Goal: Check status: Check status

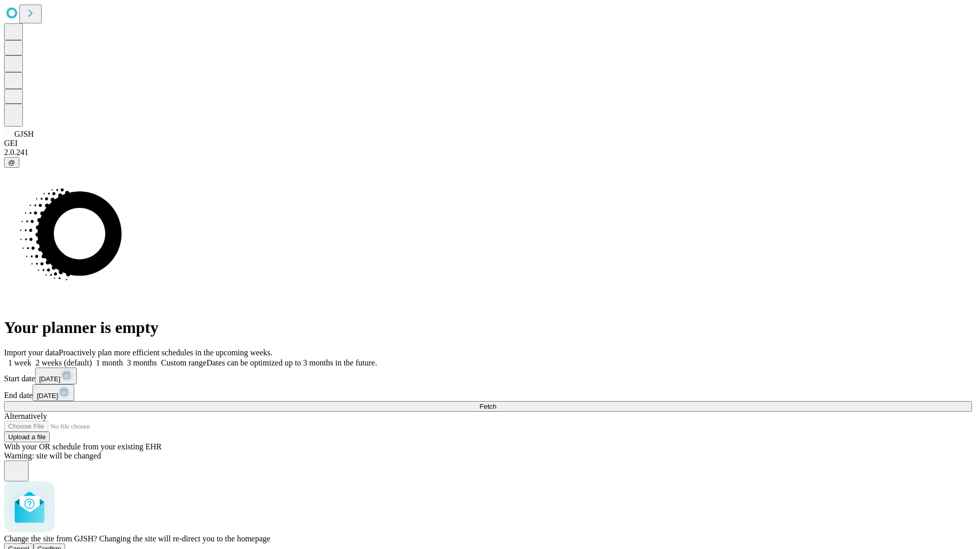
click at [62, 545] on span "Confirm" at bounding box center [50, 549] width 24 height 8
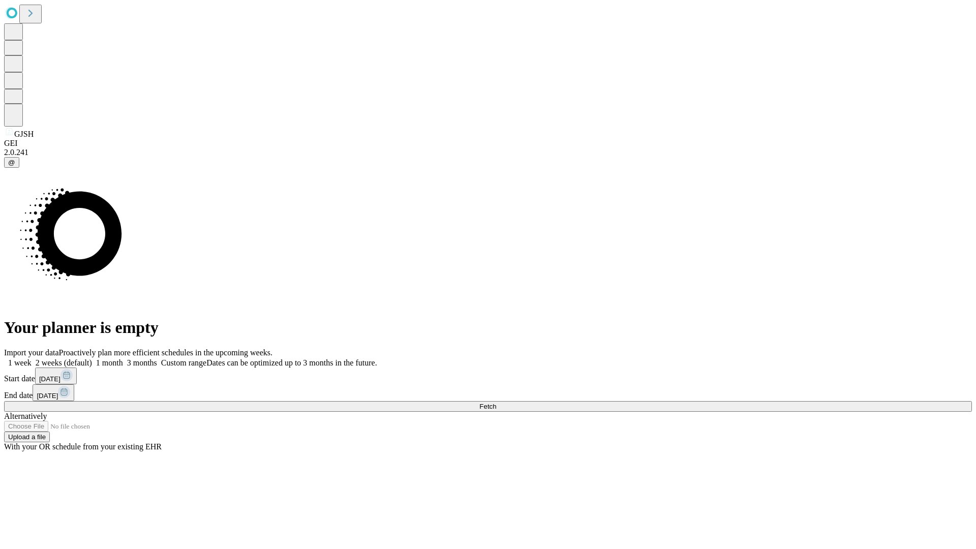
click at [92, 358] on label "2 weeks (default)" at bounding box center [62, 362] width 61 height 9
click at [496, 403] on span "Fetch" at bounding box center [487, 407] width 17 height 8
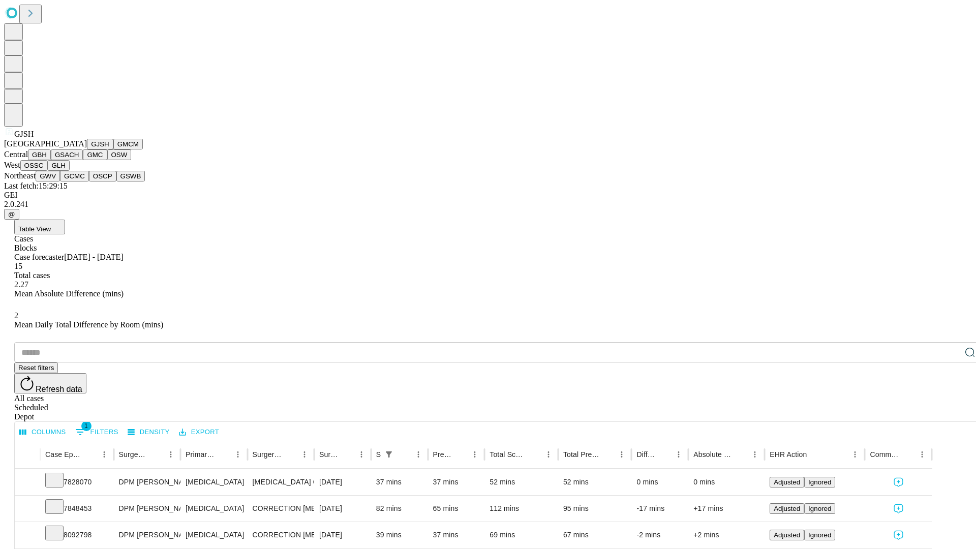
click at [113, 149] on button "GMCM" at bounding box center [127, 144] width 29 height 11
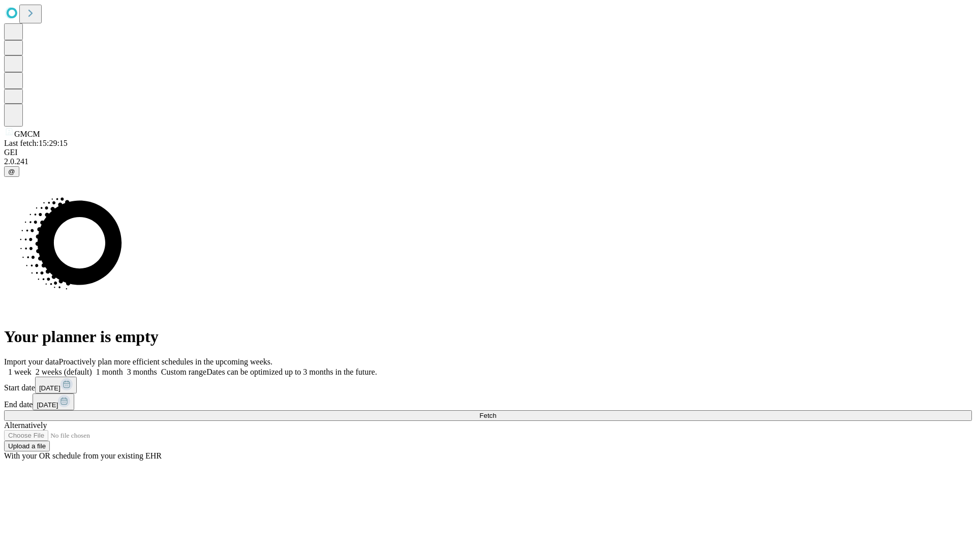
click at [92, 368] on label "2 weeks (default)" at bounding box center [62, 372] width 61 height 9
click at [496, 412] on span "Fetch" at bounding box center [487, 416] width 17 height 8
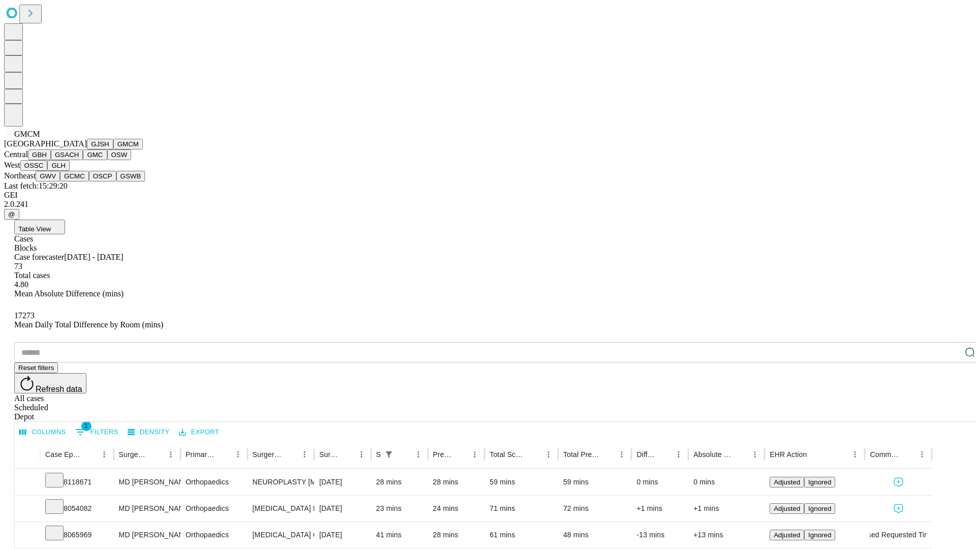
click at [51, 160] on button "GBH" at bounding box center [39, 154] width 23 height 11
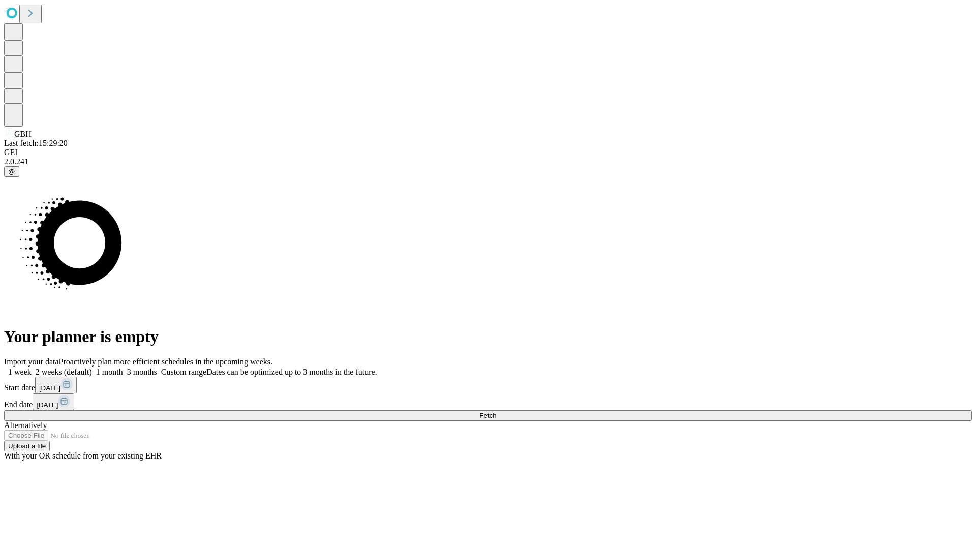
click at [92, 368] on label "2 weeks (default)" at bounding box center [62, 372] width 61 height 9
click at [496, 412] on span "Fetch" at bounding box center [487, 416] width 17 height 8
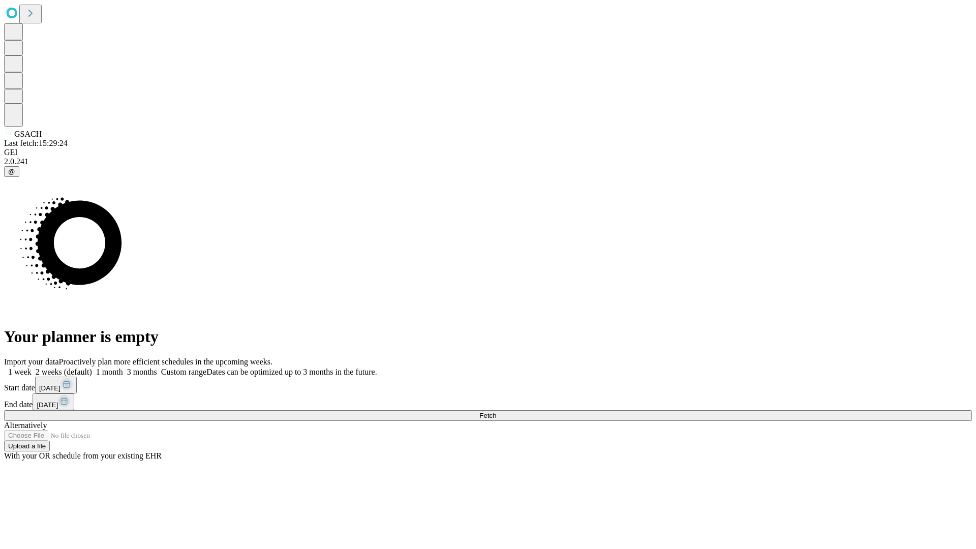
click at [92, 368] on label "2 weeks (default)" at bounding box center [62, 372] width 61 height 9
click at [496, 412] on span "Fetch" at bounding box center [487, 416] width 17 height 8
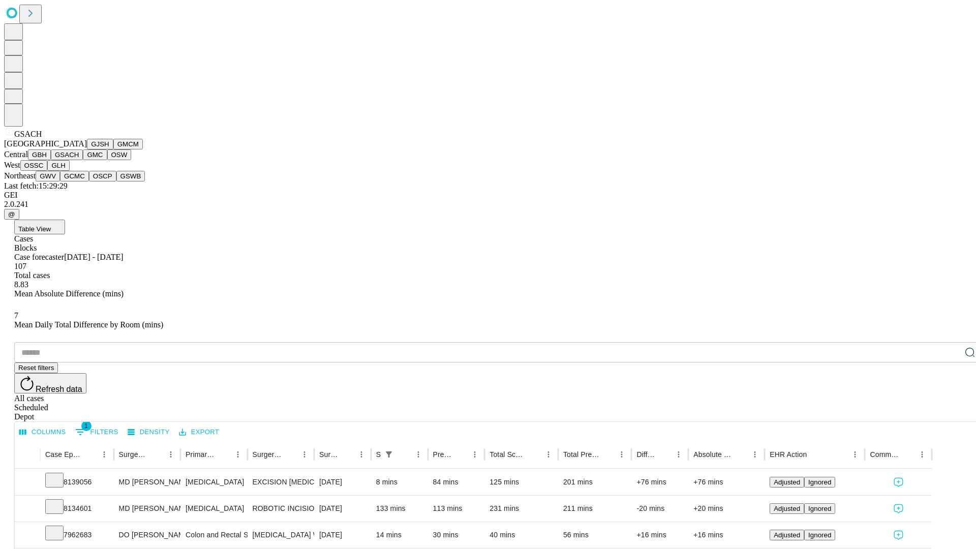
click at [83, 160] on button "GMC" at bounding box center [95, 154] width 24 height 11
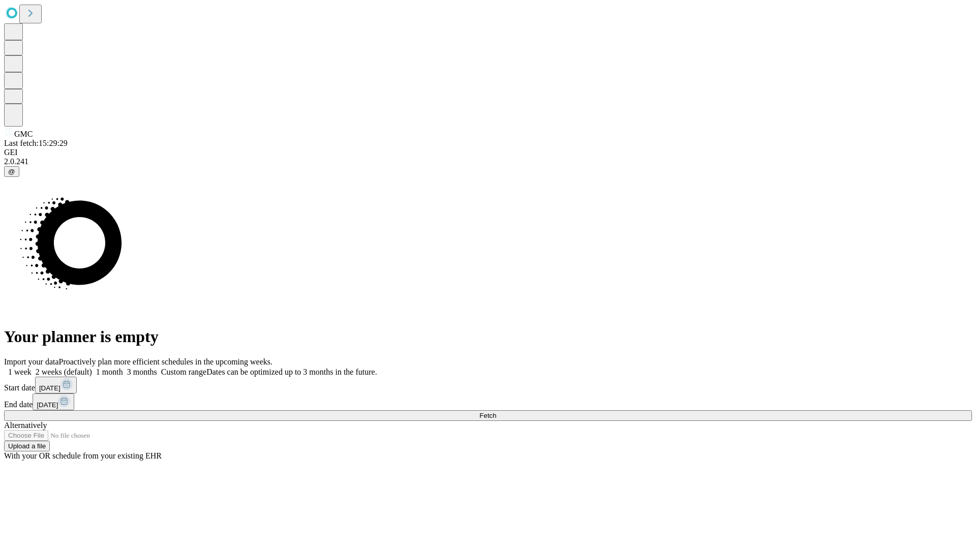
click at [92, 368] on label "2 weeks (default)" at bounding box center [62, 372] width 61 height 9
click at [496, 412] on span "Fetch" at bounding box center [487, 416] width 17 height 8
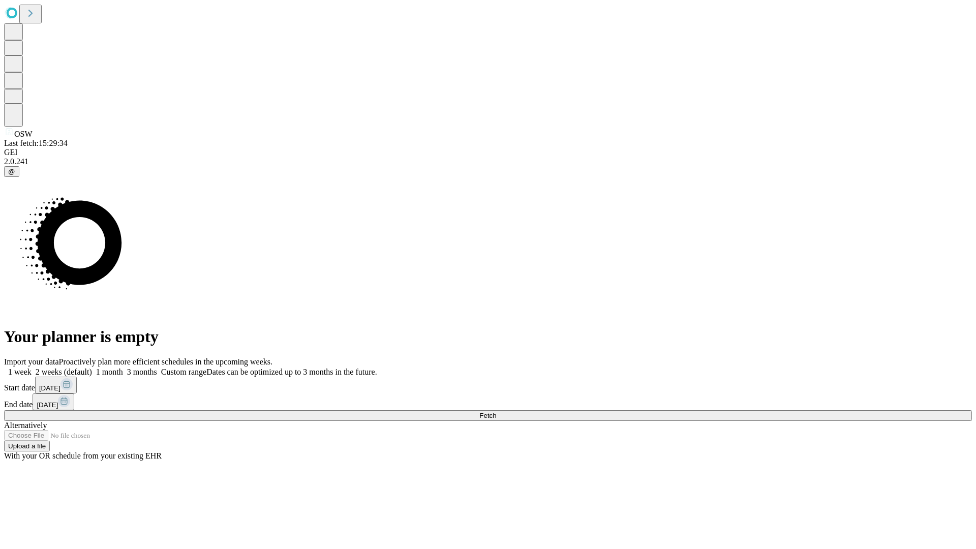
click at [92, 368] on label "2 weeks (default)" at bounding box center [62, 372] width 61 height 9
click at [496, 412] on span "Fetch" at bounding box center [487, 416] width 17 height 8
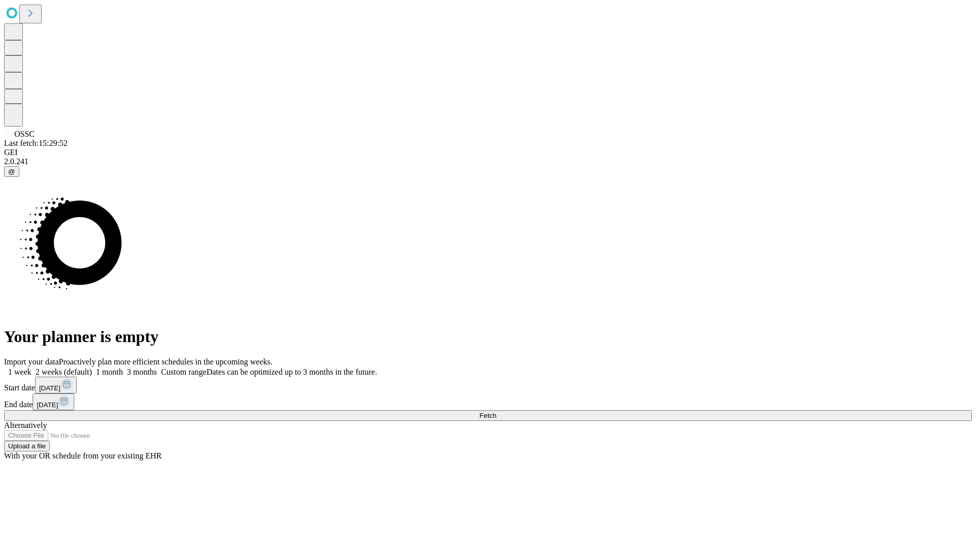
click at [92, 368] on label "2 weeks (default)" at bounding box center [62, 372] width 61 height 9
click at [496, 412] on span "Fetch" at bounding box center [487, 416] width 17 height 8
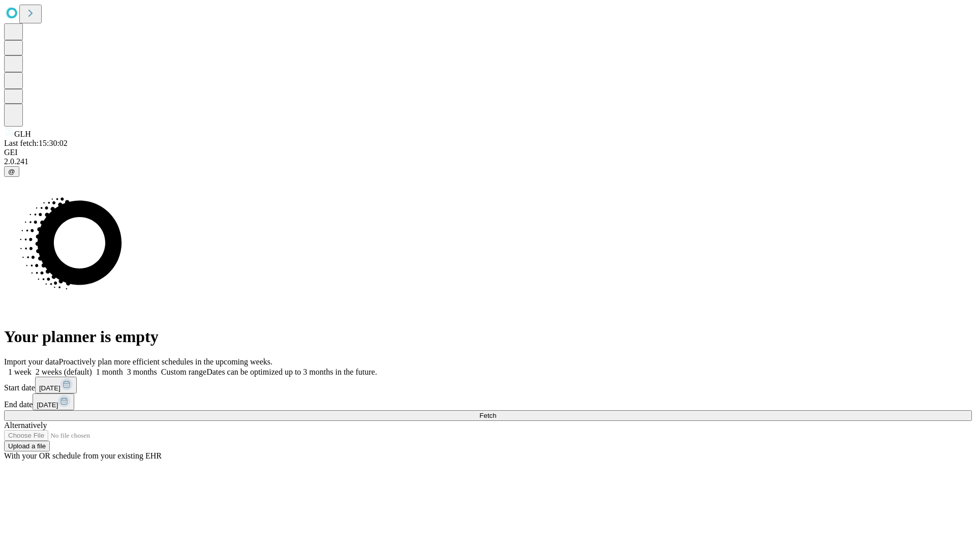
click at [92, 368] on label "2 weeks (default)" at bounding box center [62, 372] width 61 height 9
click at [496, 412] on span "Fetch" at bounding box center [487, 416] width 17 height 8
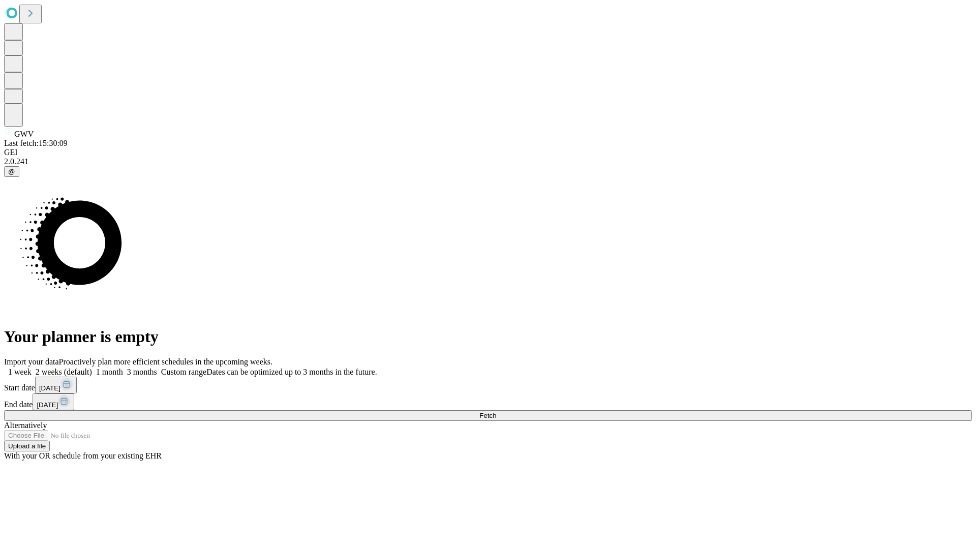
click at [92, 368] on label "2 weeks (default)" at bounding box center [62, 372] width 61 height 9
click at [496, 412] on span "Fetch" at bounding box center [487, 416] width 17 height 8
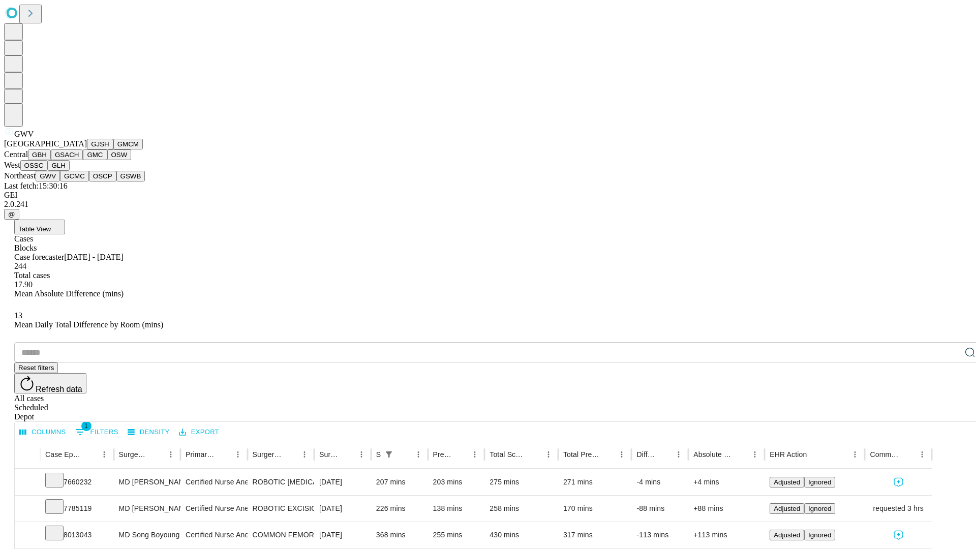
click at [79, 182] on button "GCMC" at bounding box center [74, 176] width 29 height 11
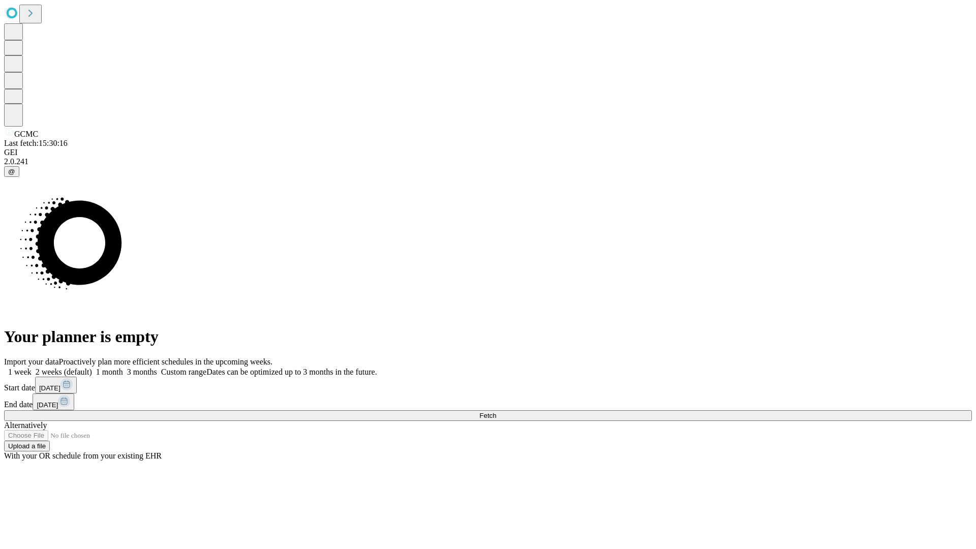
click at [92, 368] on label "2 weeks (default)" at bounding box center [62, 372] width 61 height 9
click at [496, 412] on span "Fetch" at bounding box center [487, 416] width 17 height 8
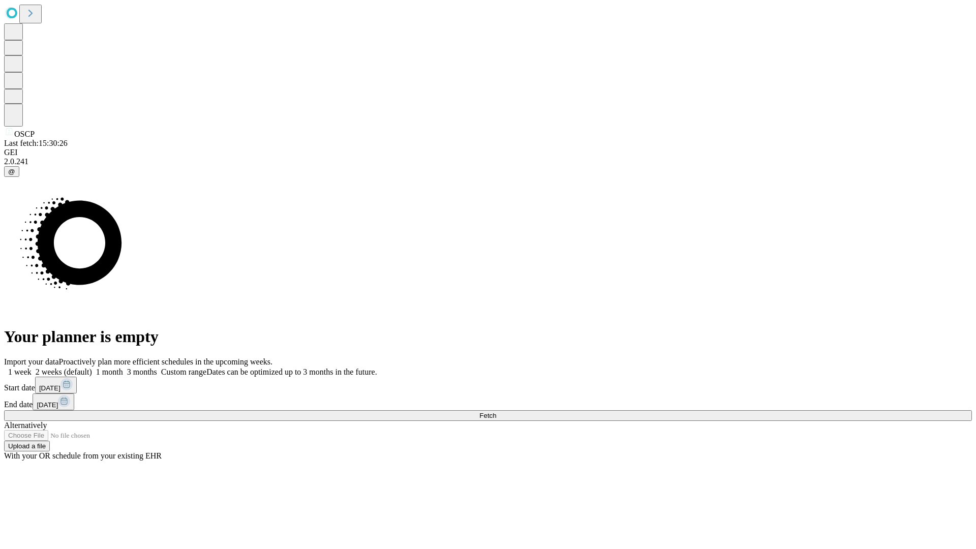
click at [496, 412] on span "Fetch" at bounding box center [487, 416] width 17 height 8
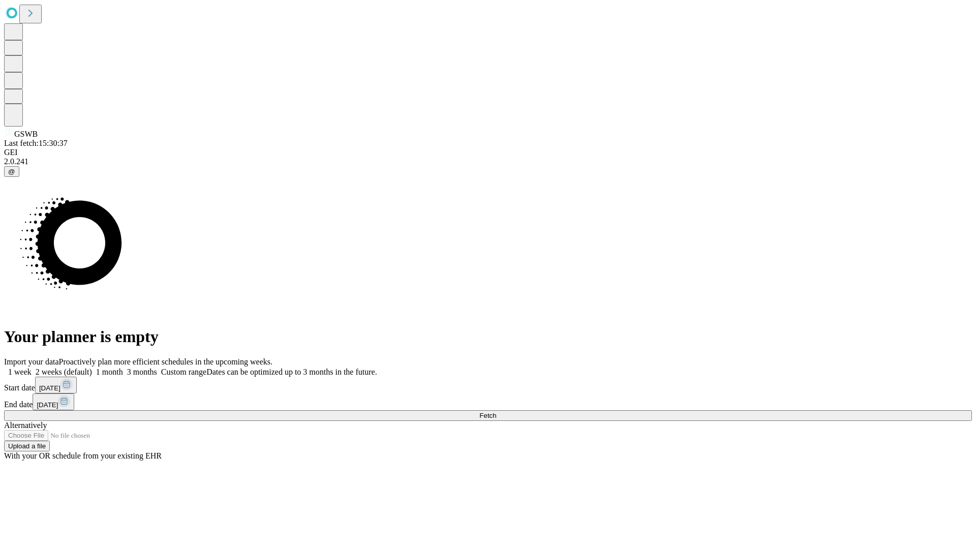
click at [92, 368] on label "2 weeks (default)" at bounding box center [62, 372] width 61 height 9
click at [496, 412] on span "Fetch" at bounding box center [487, 416] width 17 height 8
